Goal: Find specific page/section: Find specific page/section

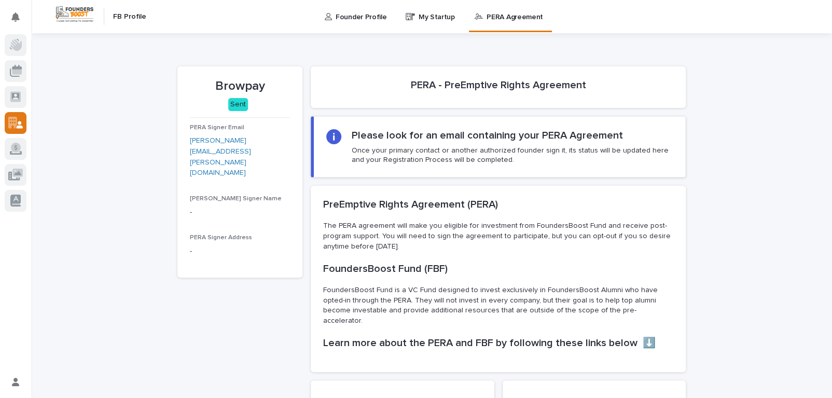
click at [429, 21] on p "My Startup" at bounding box center [436, 11] width 36 height 22
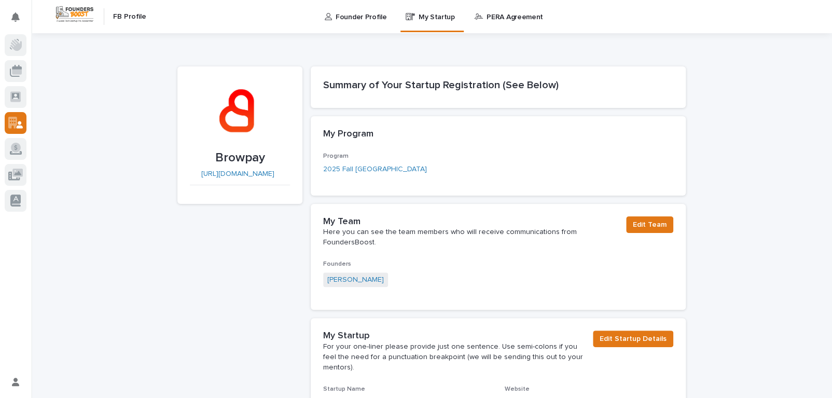
click at [502, 17] on p "PERA Agreement" at bounding box center [514, 11] width 57 height 22
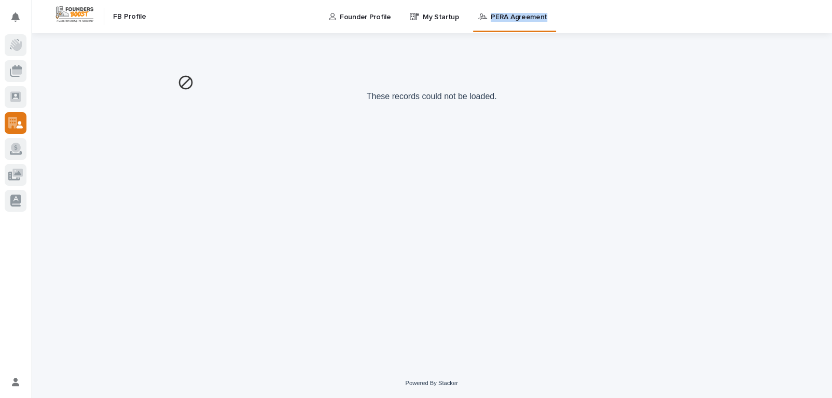
drag, startPoint x: 502, startPoint y: 17, endPoint x: 344, endPoint y: 25, distance: 158.3
click at [344, 25] on link "Founder Profile" at bounding box center [361, 16] width 67 height 32
